Goal: Information Seeking & Learning: Check status

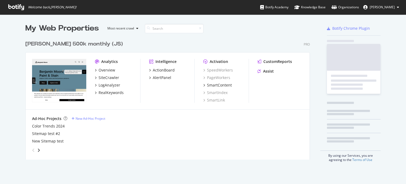
scroll to position [180, 398]
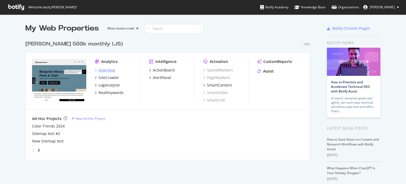
click at [103, 69] on div "Overview" at bounding box center [107, 69] width 17 height 5
